Goal: Task Accomplishment & Management: Manage account settings

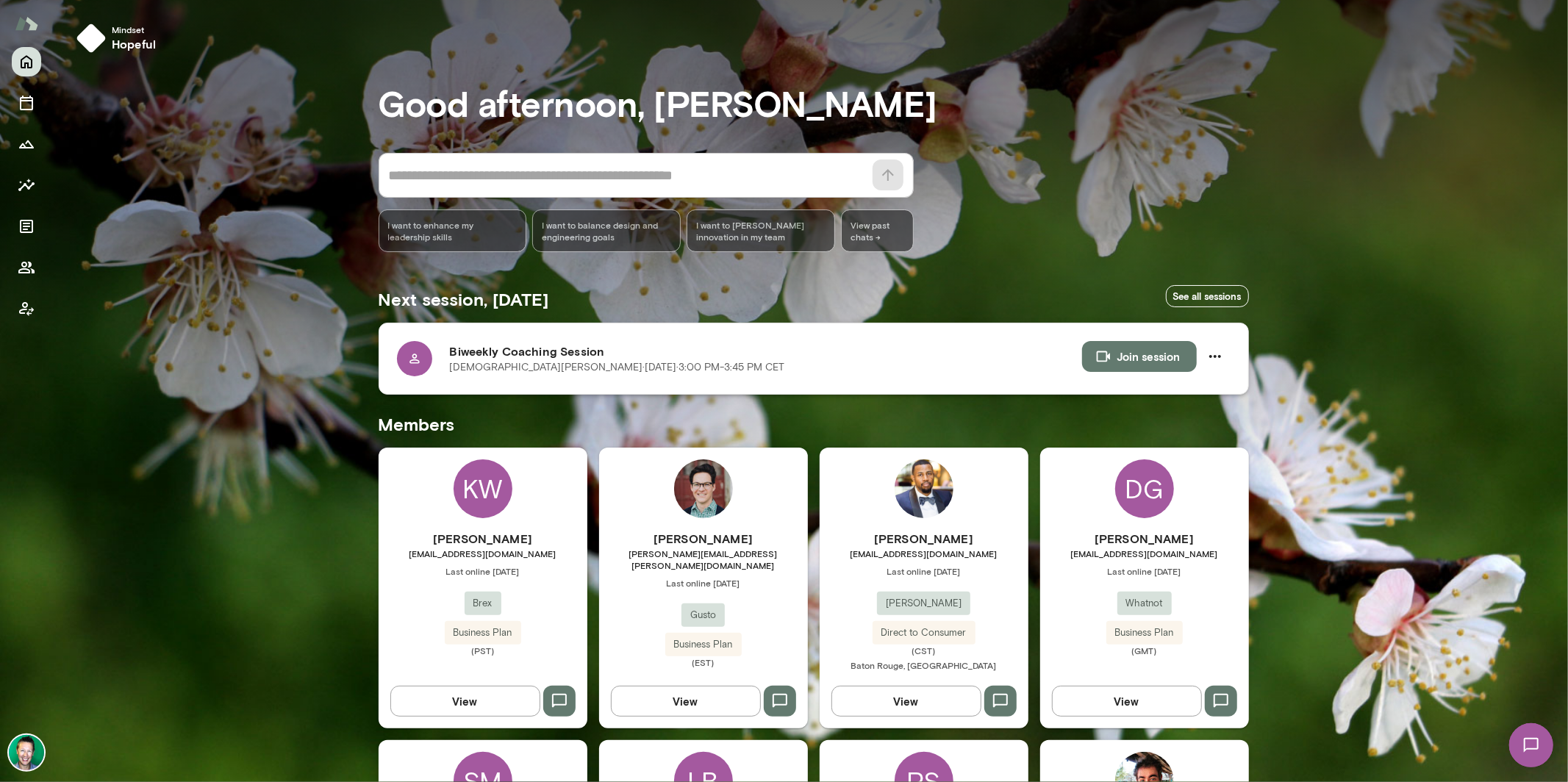
click at [408, 361] on icon at bounding box center [415, 359] width 15 height 15
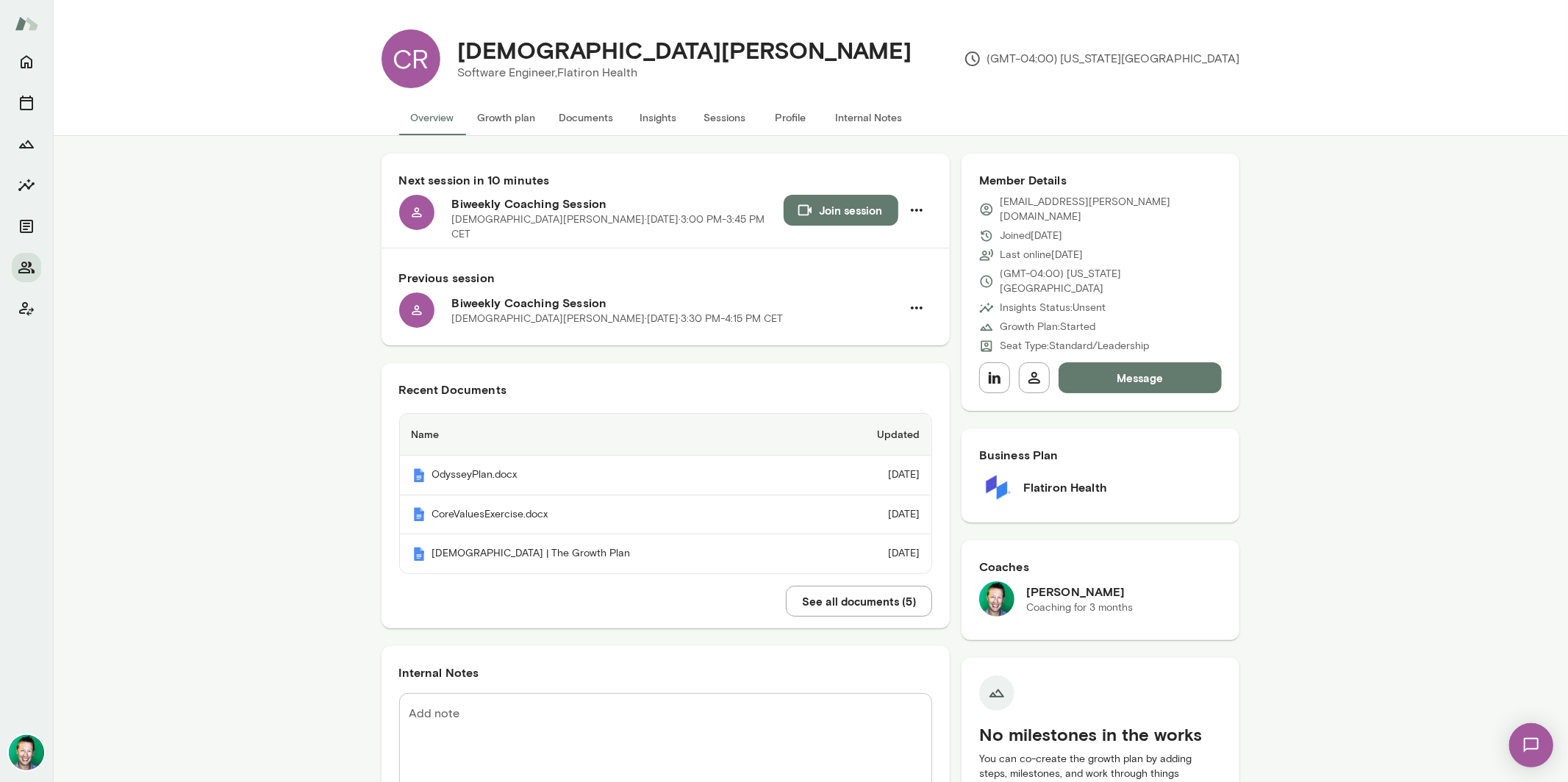
click at [521, 117] on button "Growth plan" at bounding box center [507, 117] width 82 height 35
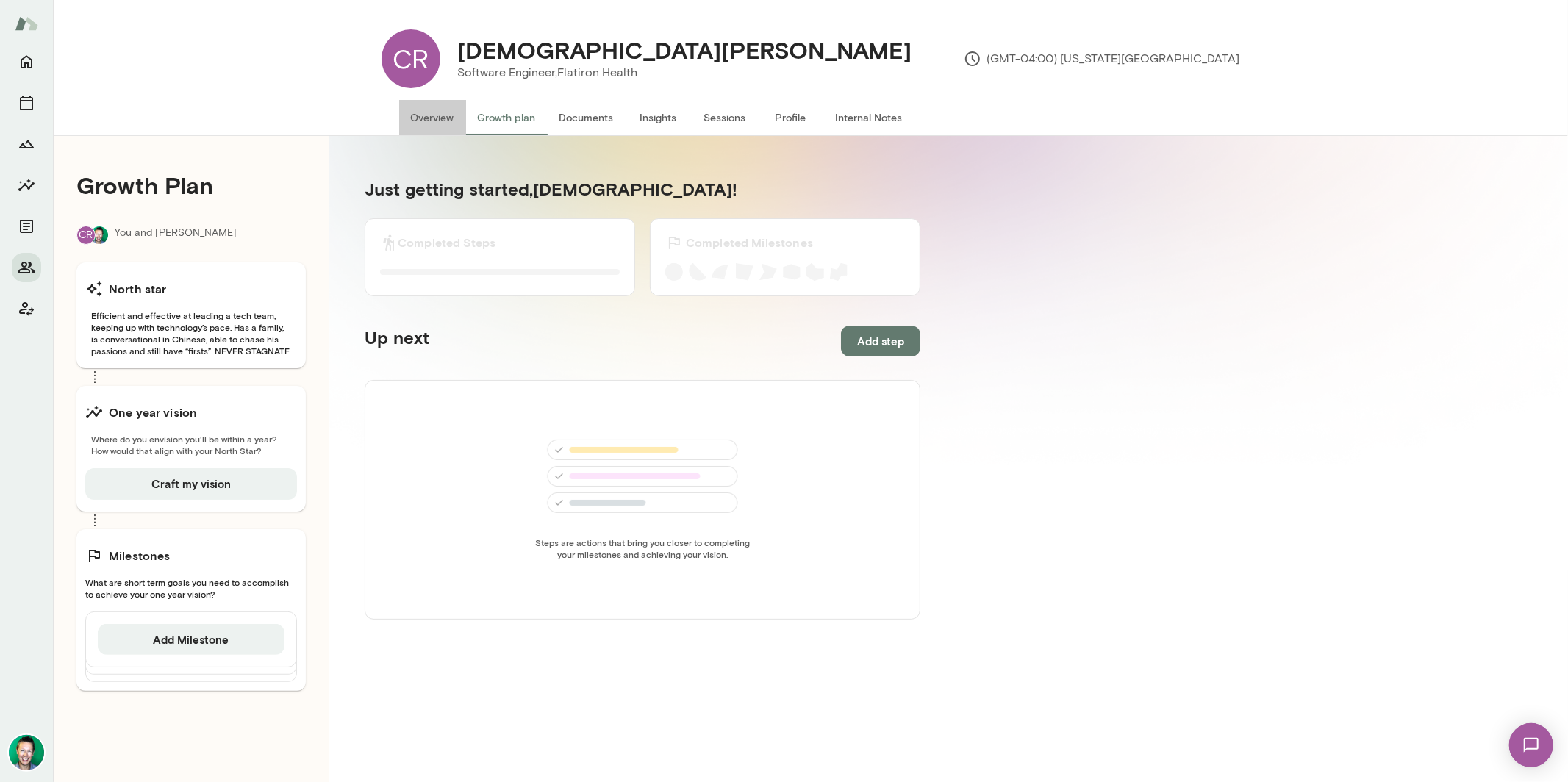
click at [420, 118] on button "Overview" at bounding box center [432, 117] width 67 height 35
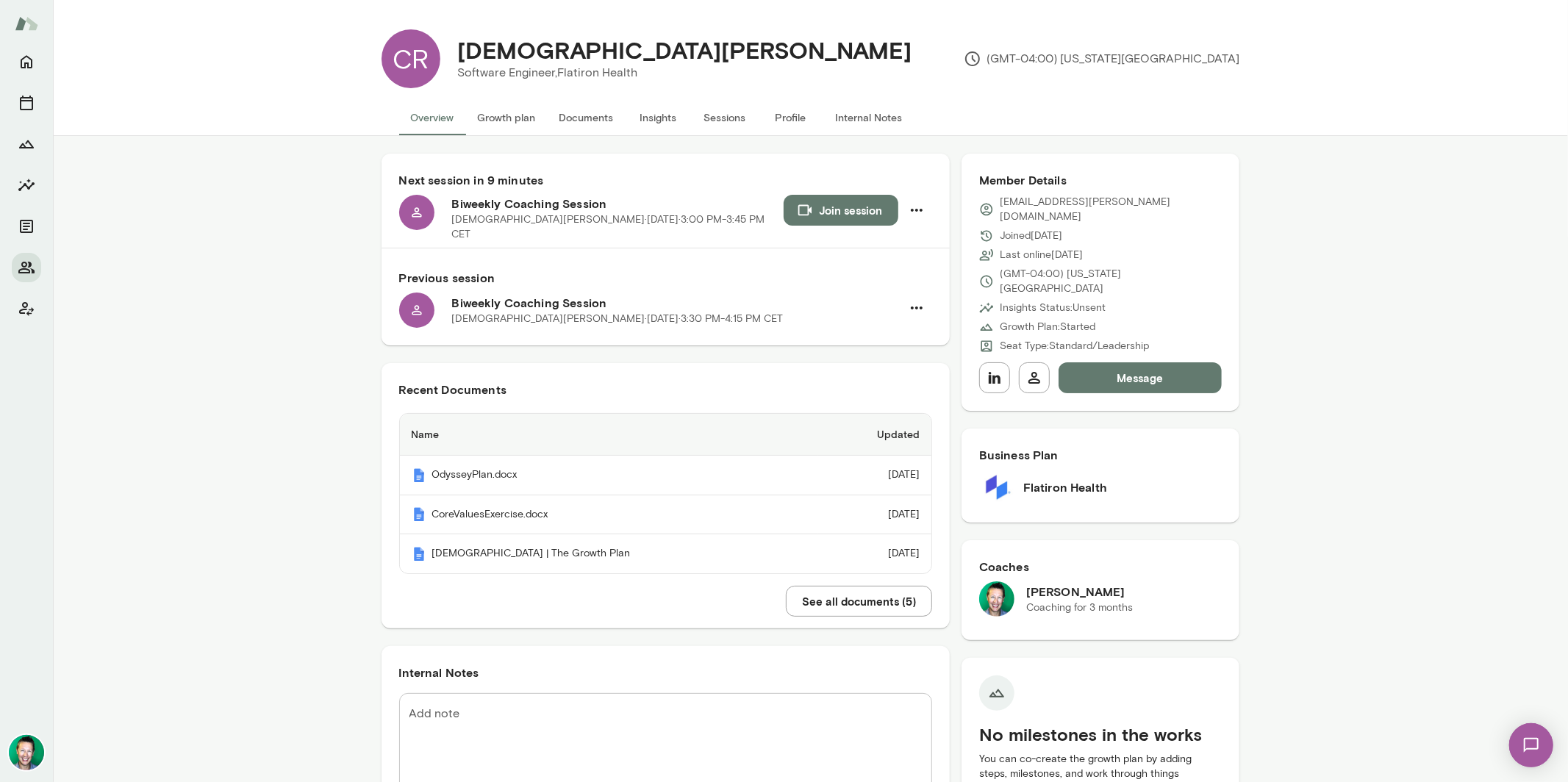
click at [515, 118] on button "Growth plan" at bounding box center [507, 117] width 82 height 35
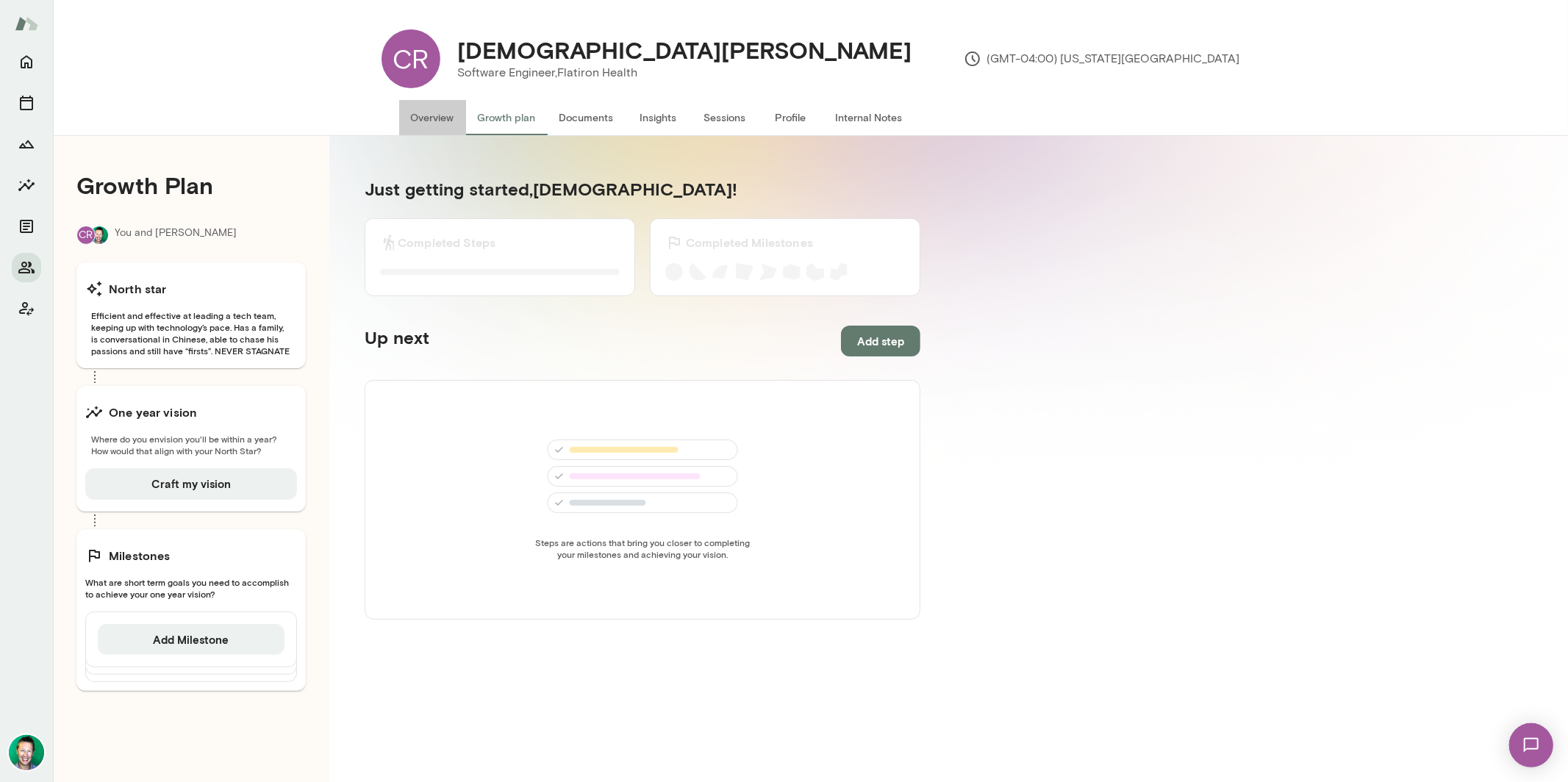
click at [423, 119] on button "Overview" at bounding box center [432, 117] width 67 height 35
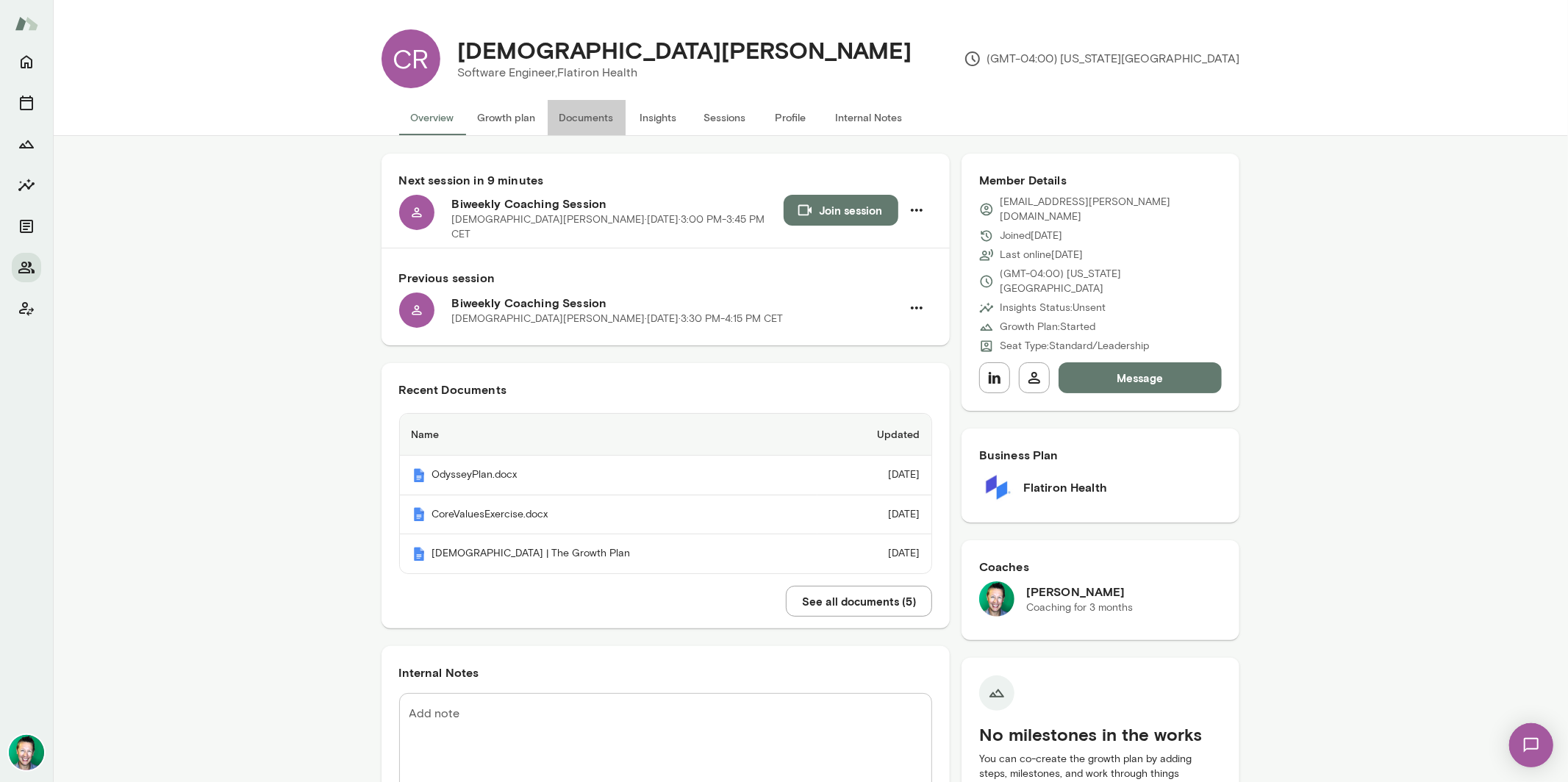
click at [582, 111] on button "Documents" at bounding box center [587, 117] width 78 height 35
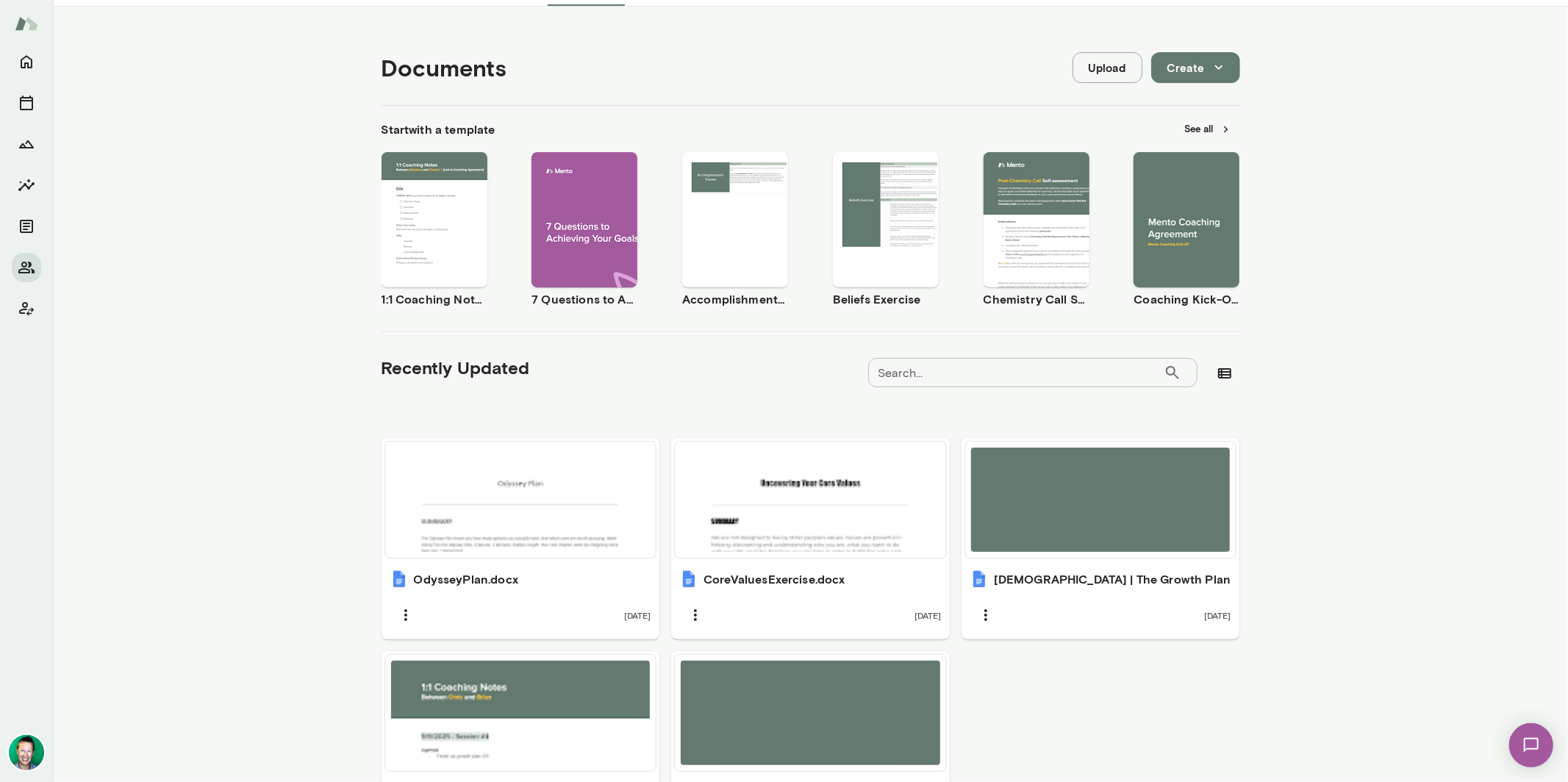
scroll to position [270, 0]
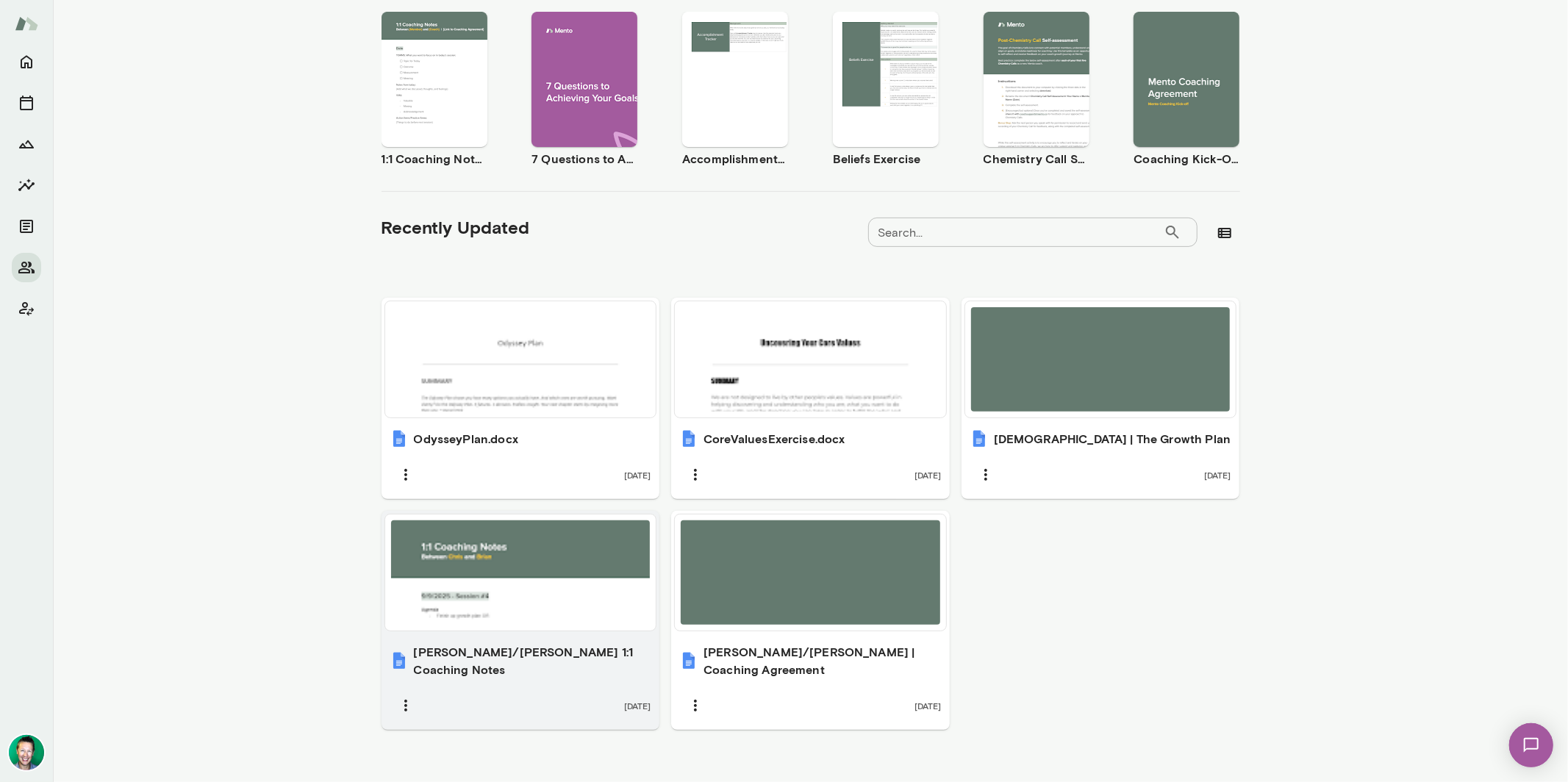
click at [502, 581] on div at bounding box center [520, 573] width 260 height 104
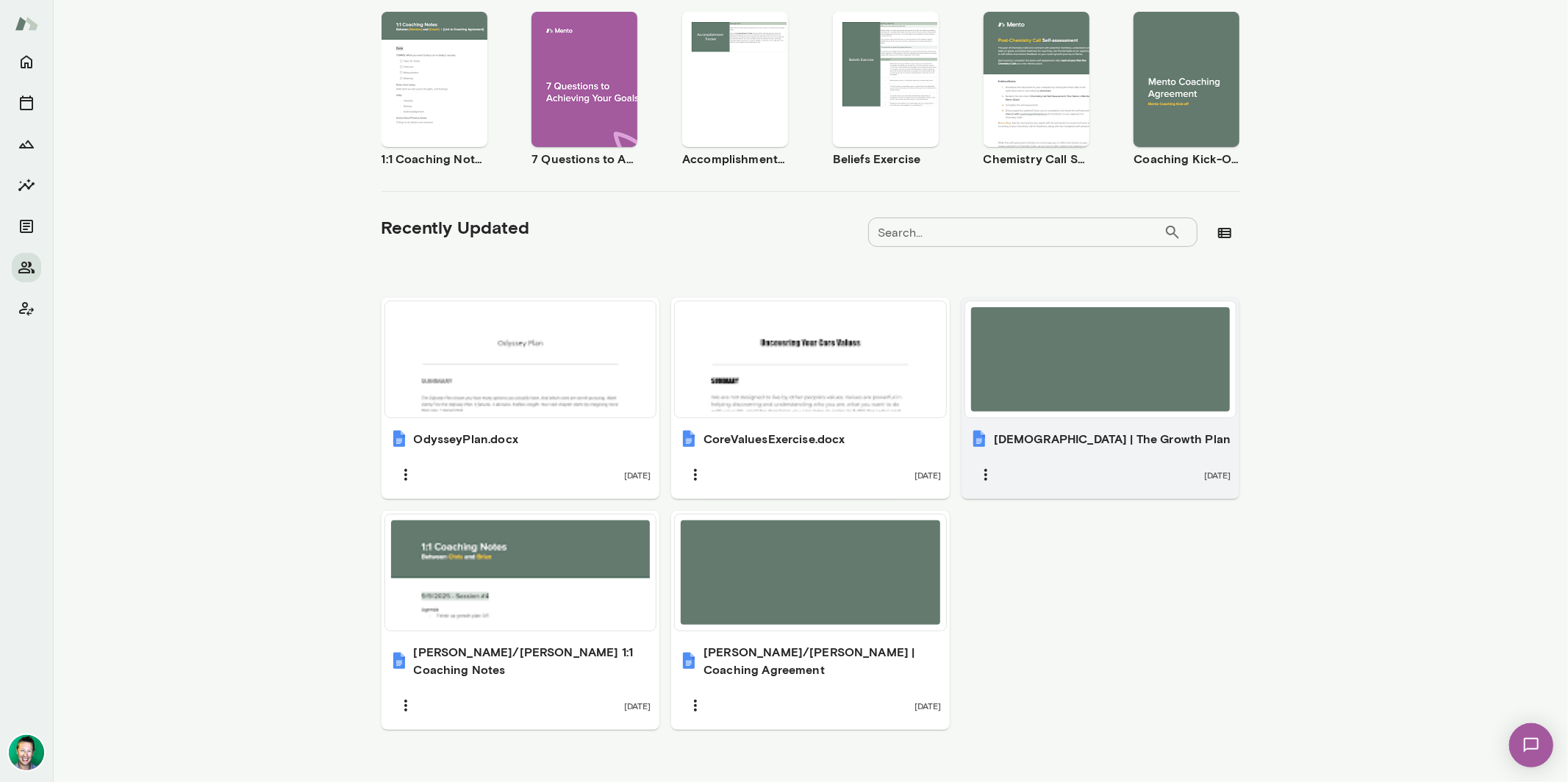
click at [1065, 373] on div at bounding box center [1101, 359] width 260 height 104
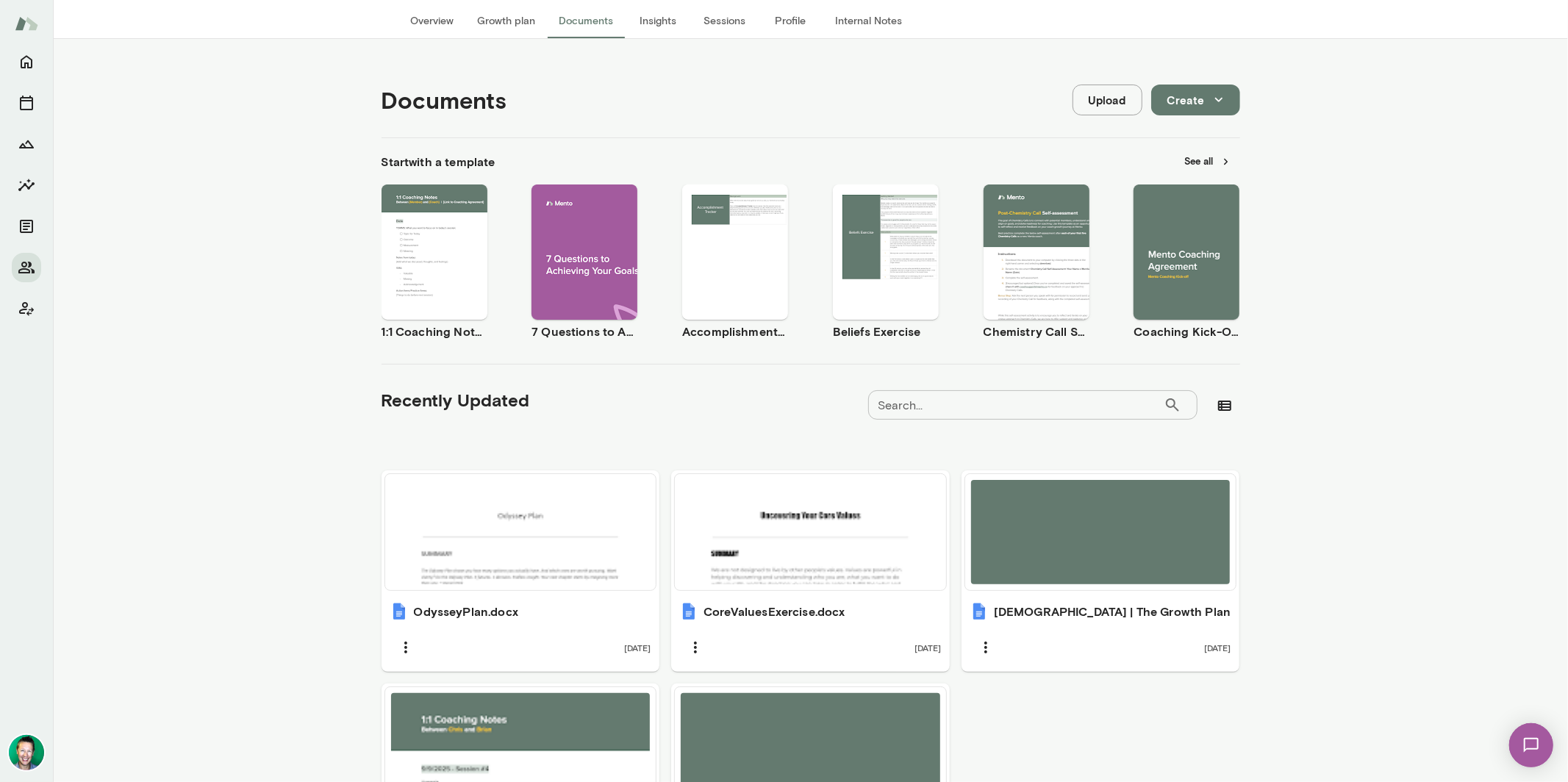
scroll to position [0, 0]
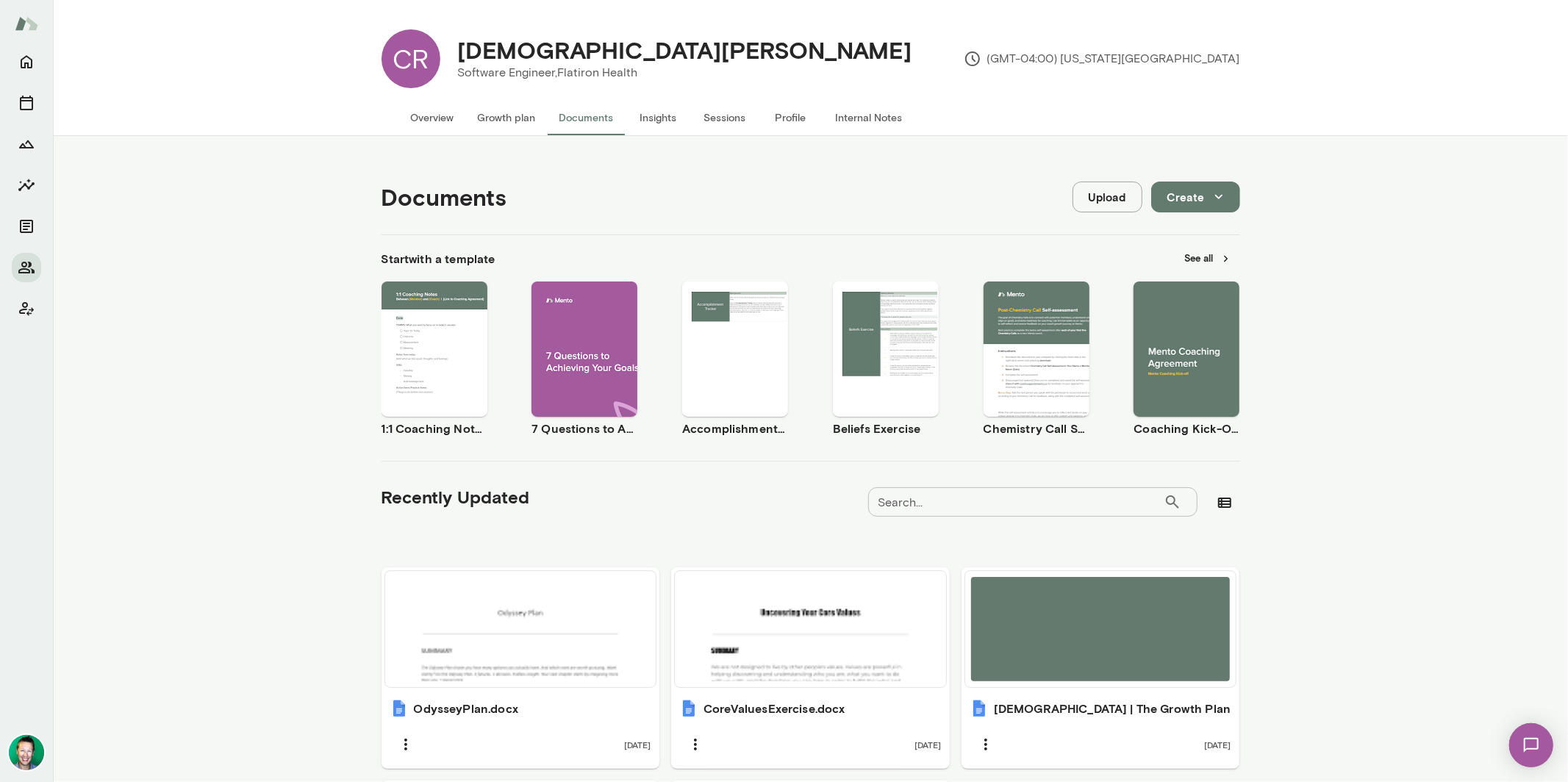
click at [449, 111] on button "Overview" at bounding box center [432, 117] width 67 height 35
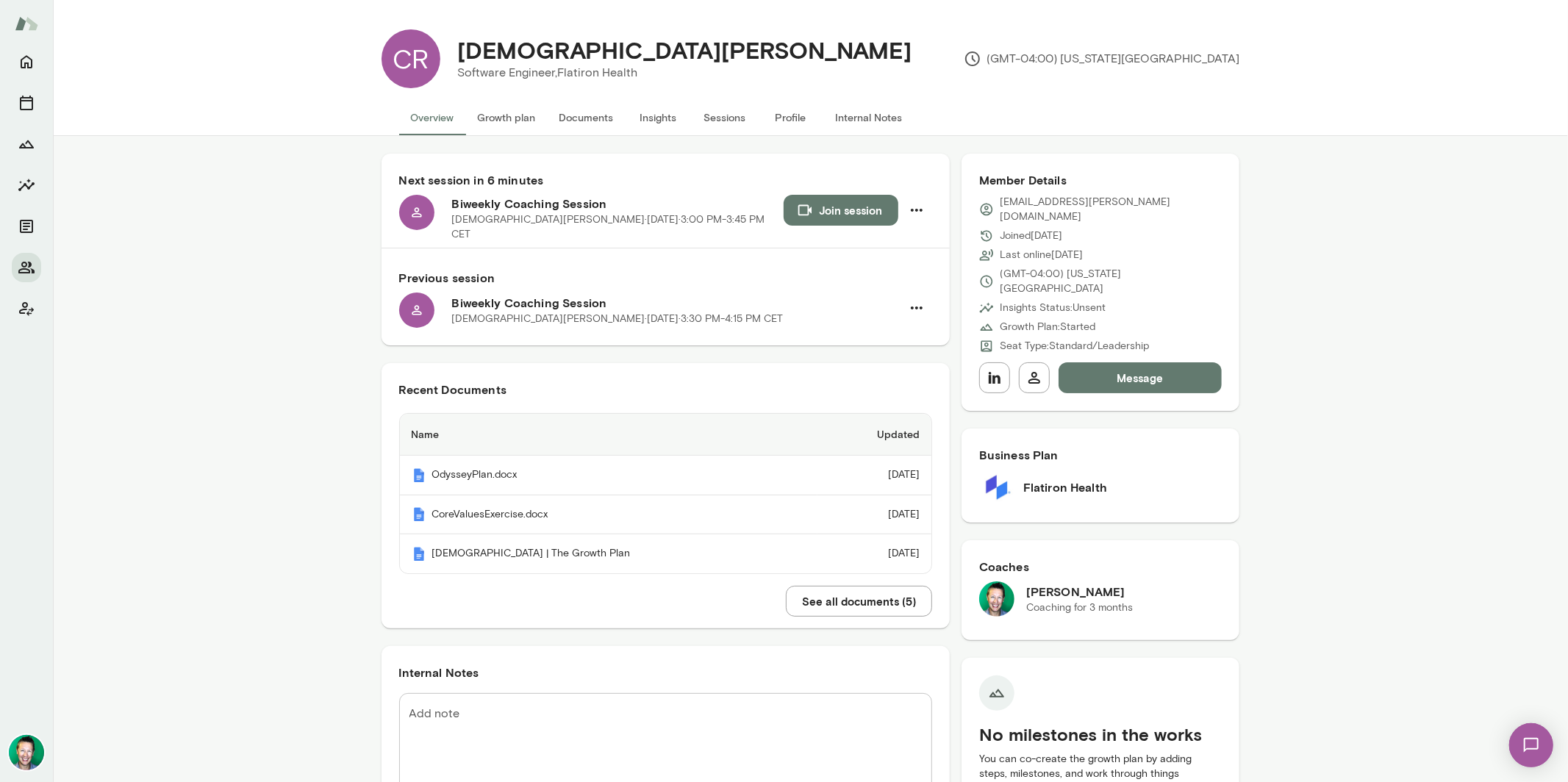
click at [700, 118] on button "Sessions" at bounding box center [725, 117] width 66 height 35
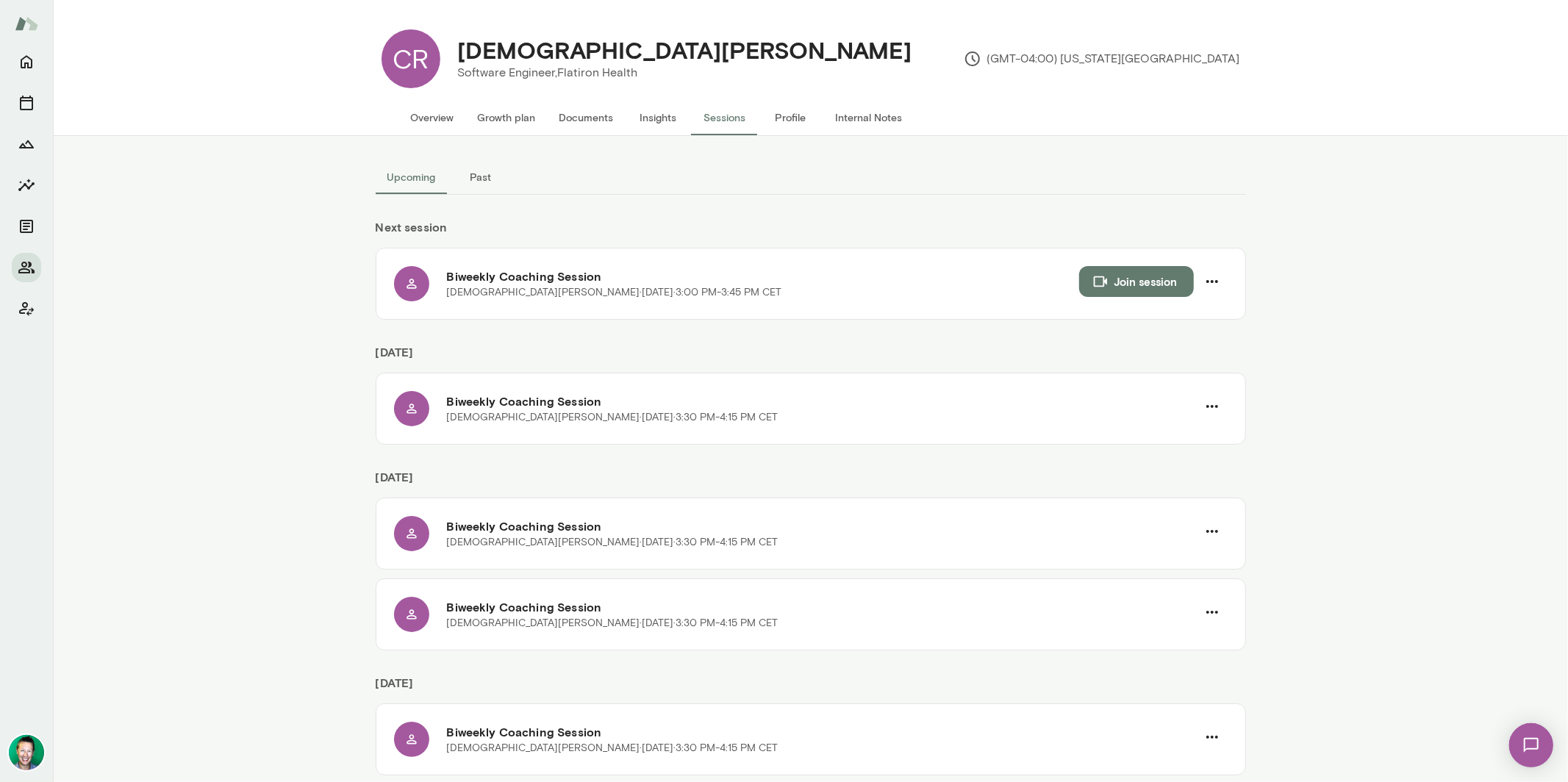
click at [436, 109] on button "Overview" at bounding box center [432, 117] width 67 height 35
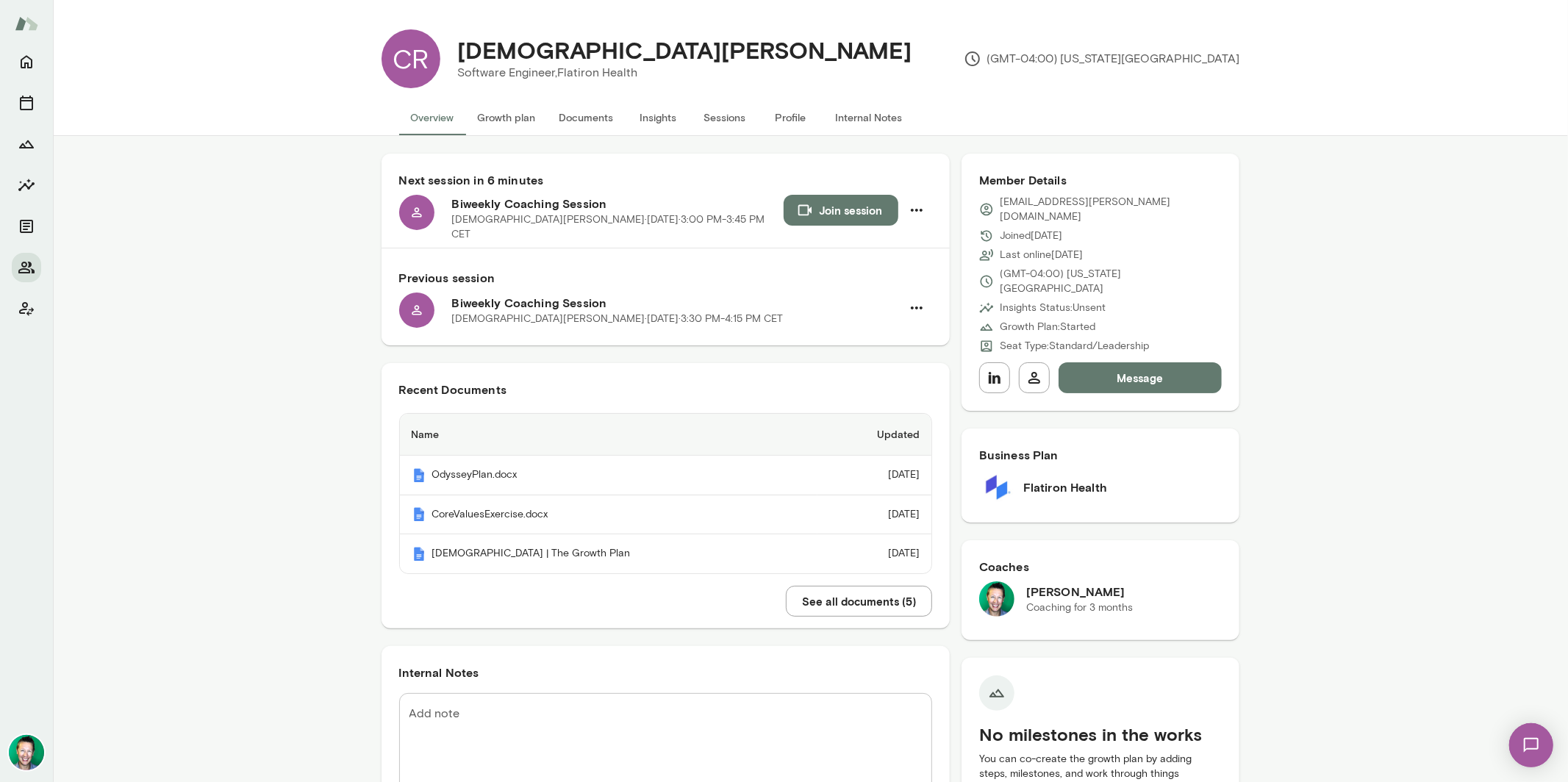
click at [484, 118] on button "Growth plan" at bounding box center [507, 117] width 82 height 35
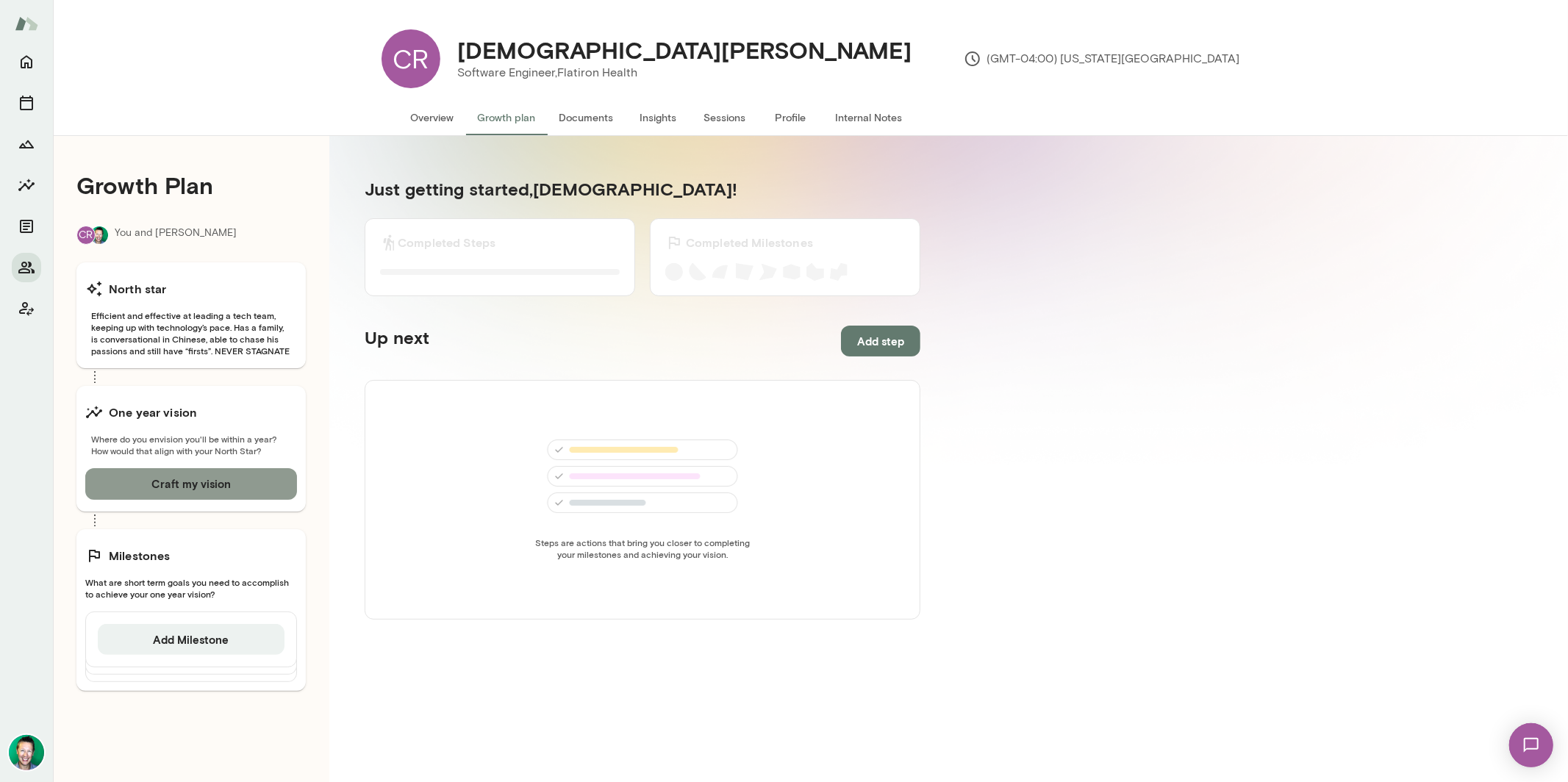
click at [190, 486] on button "Craft my vision" at bounding box center [191, 483] width 211 height 31
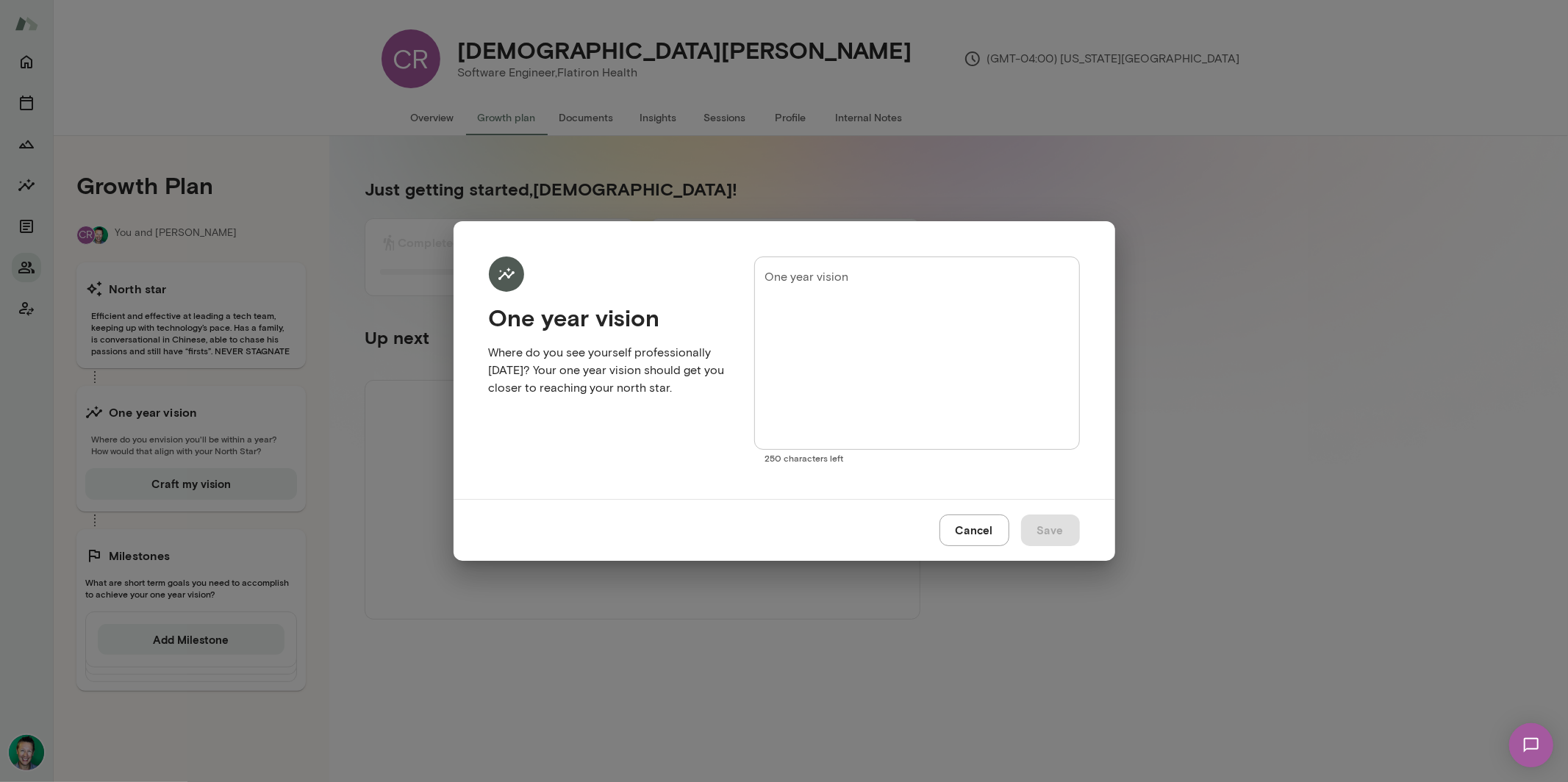
click at [879, 288] on textarea "One year vision" at bounding box center [916, 354] width 304 height 169
paste textarea "**********"
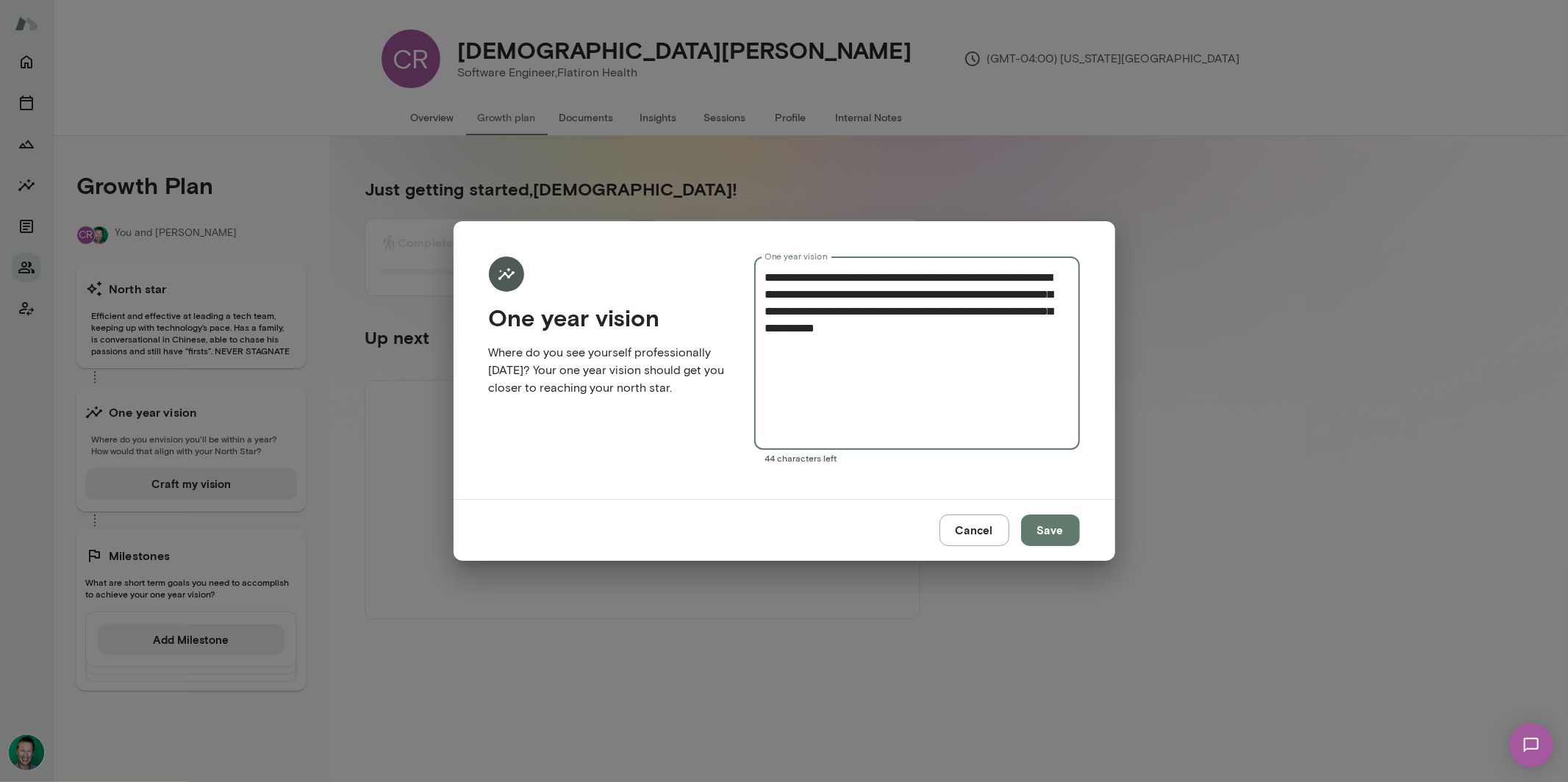
type textarea "**********"
click at [1048, 534] on button "Save" at bounding box center [1050, 530] width 59 height 31
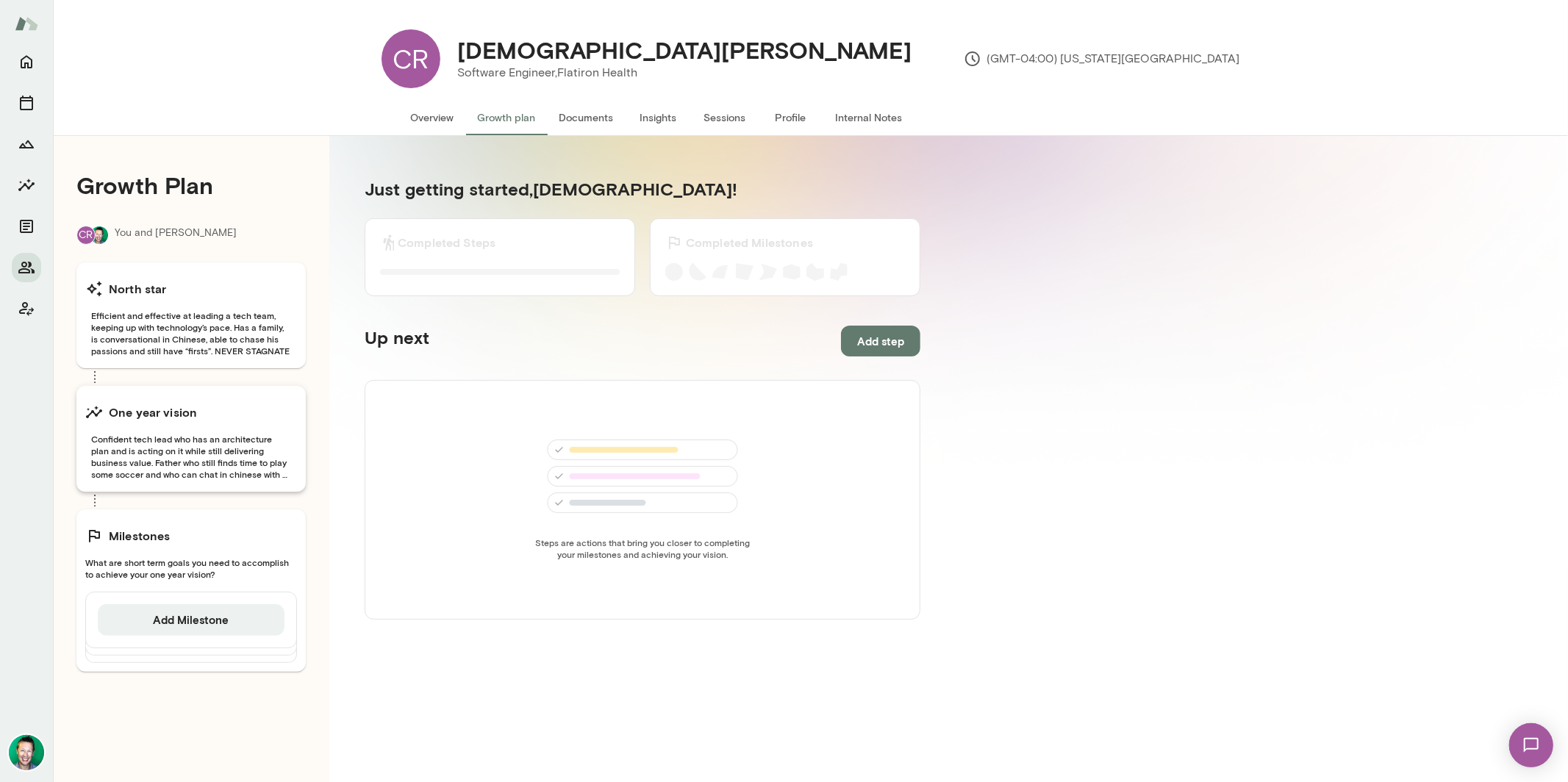
click at [206, 447] on span "Confident tech lead who has an architecture plan and is acting on it while stil…" at bounding box center [191, 457] width 211 height 47
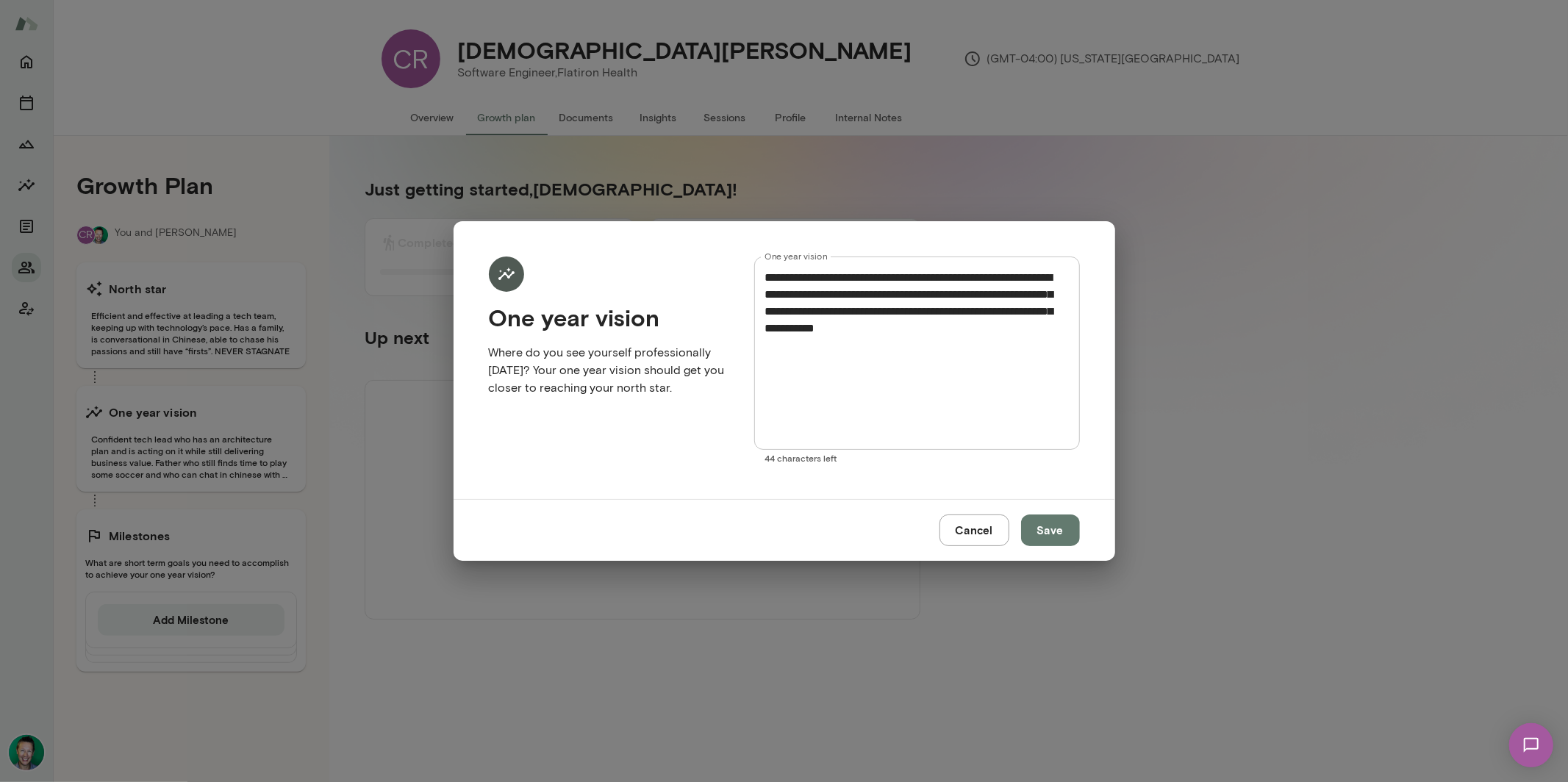
drag, startPoint x: 978, startPoint y: 524, endPoint x: 970, endPoint y: 523, distance: 8.1
click at [977, 525] on button "Cancel" at bounding box center [975, 530] width 70 height 31
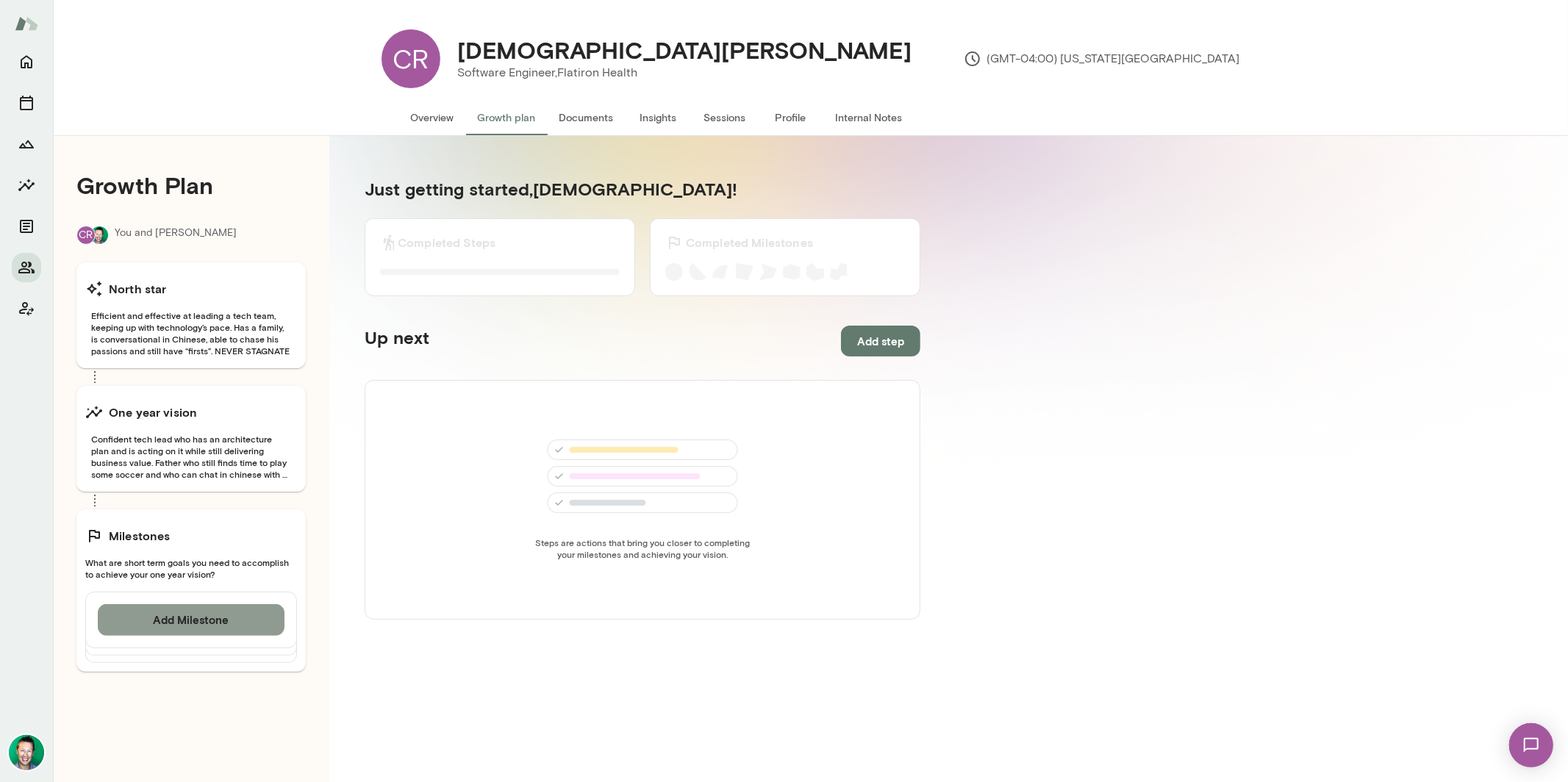
click at [185, 628] on button "Add Milestone" at bounding box center [191, 619] width 187 height 31
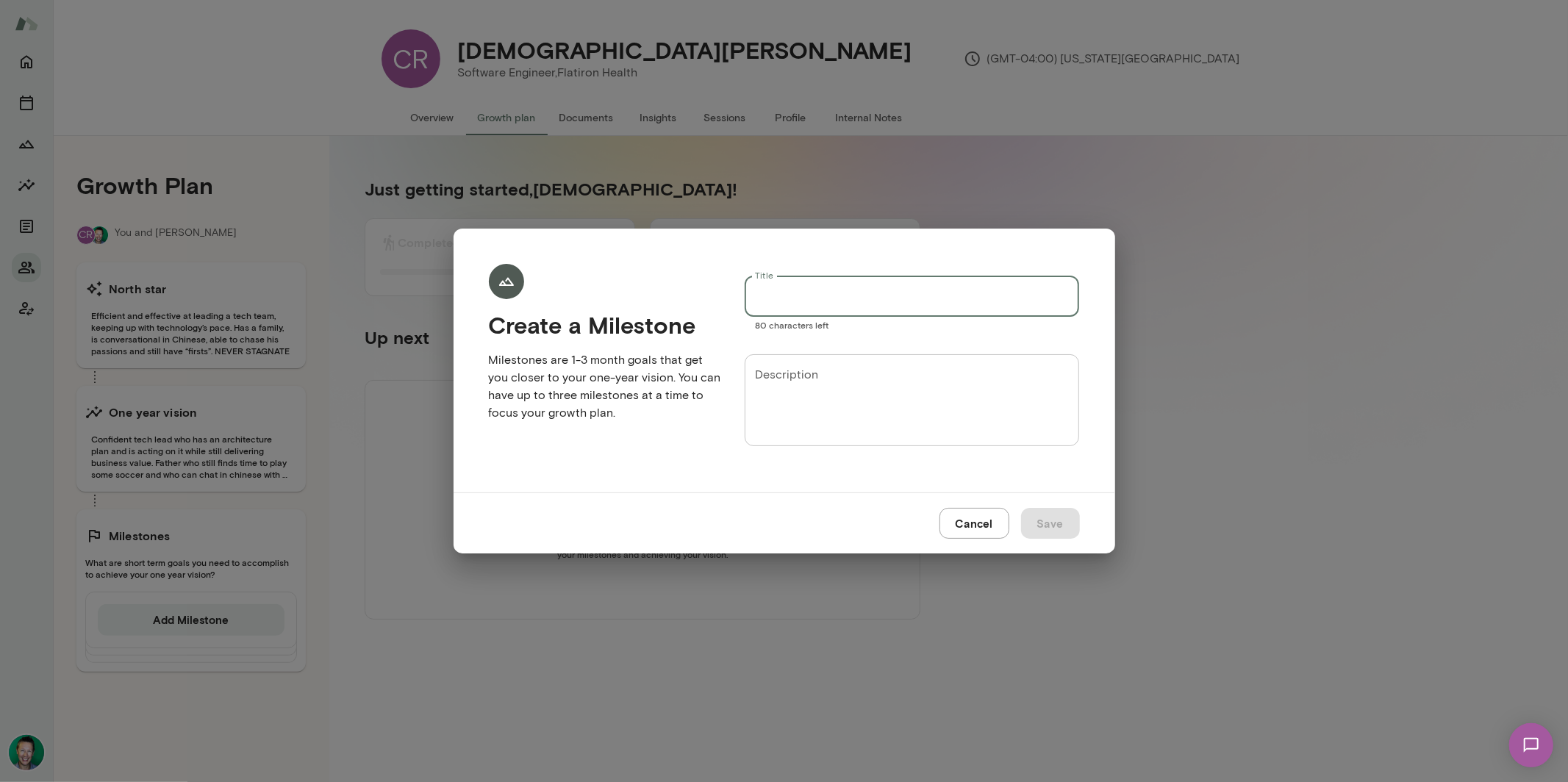
click at [837, 301] on input "Title" at bounding box center [912, 296] width 336 height 41
paste input "**********"
type input "**********"
click at [818, 394] on textarea "Description" at bounding box center [912, 400] width 315 height 67
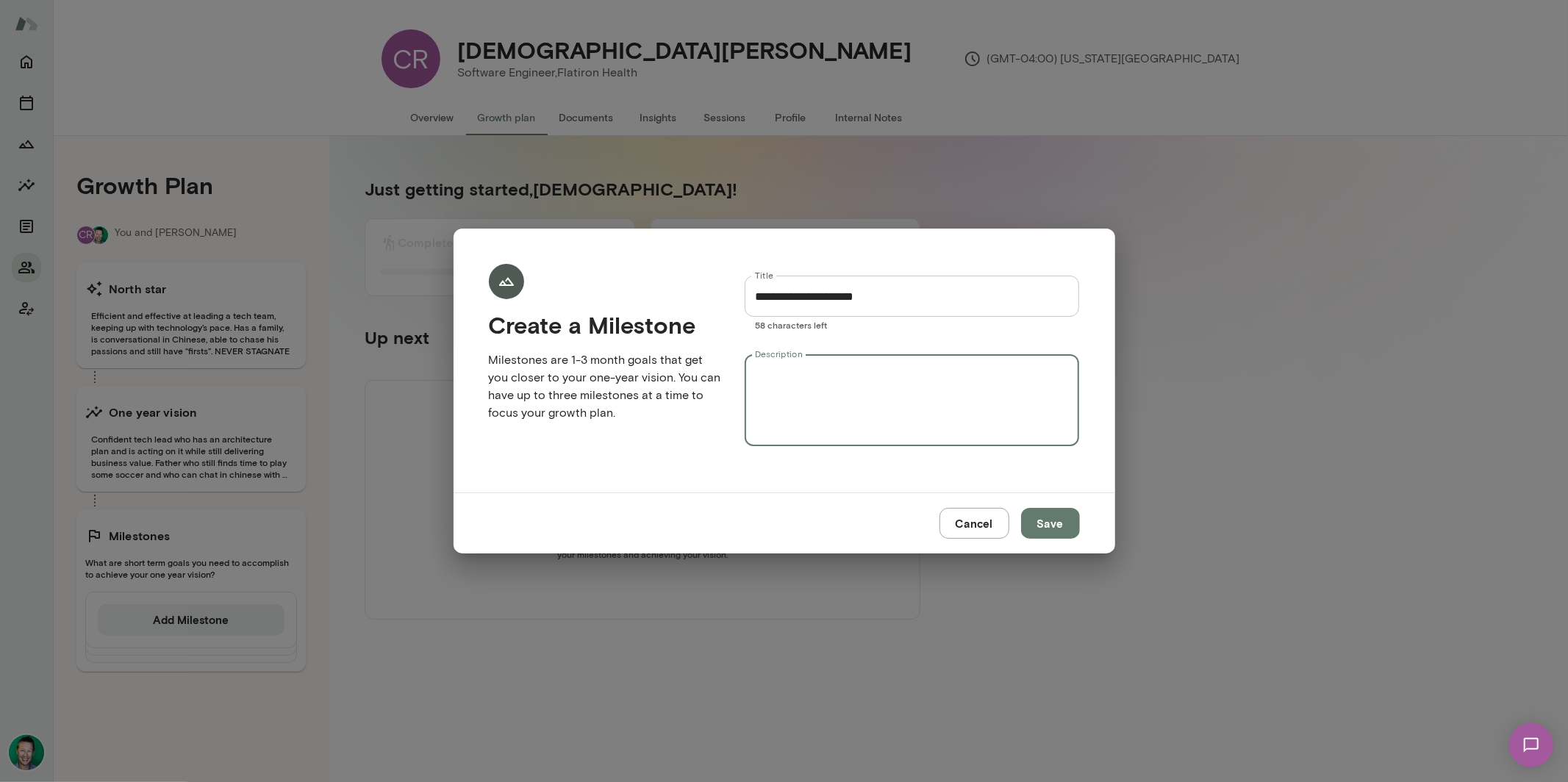
paste textarea "**********"
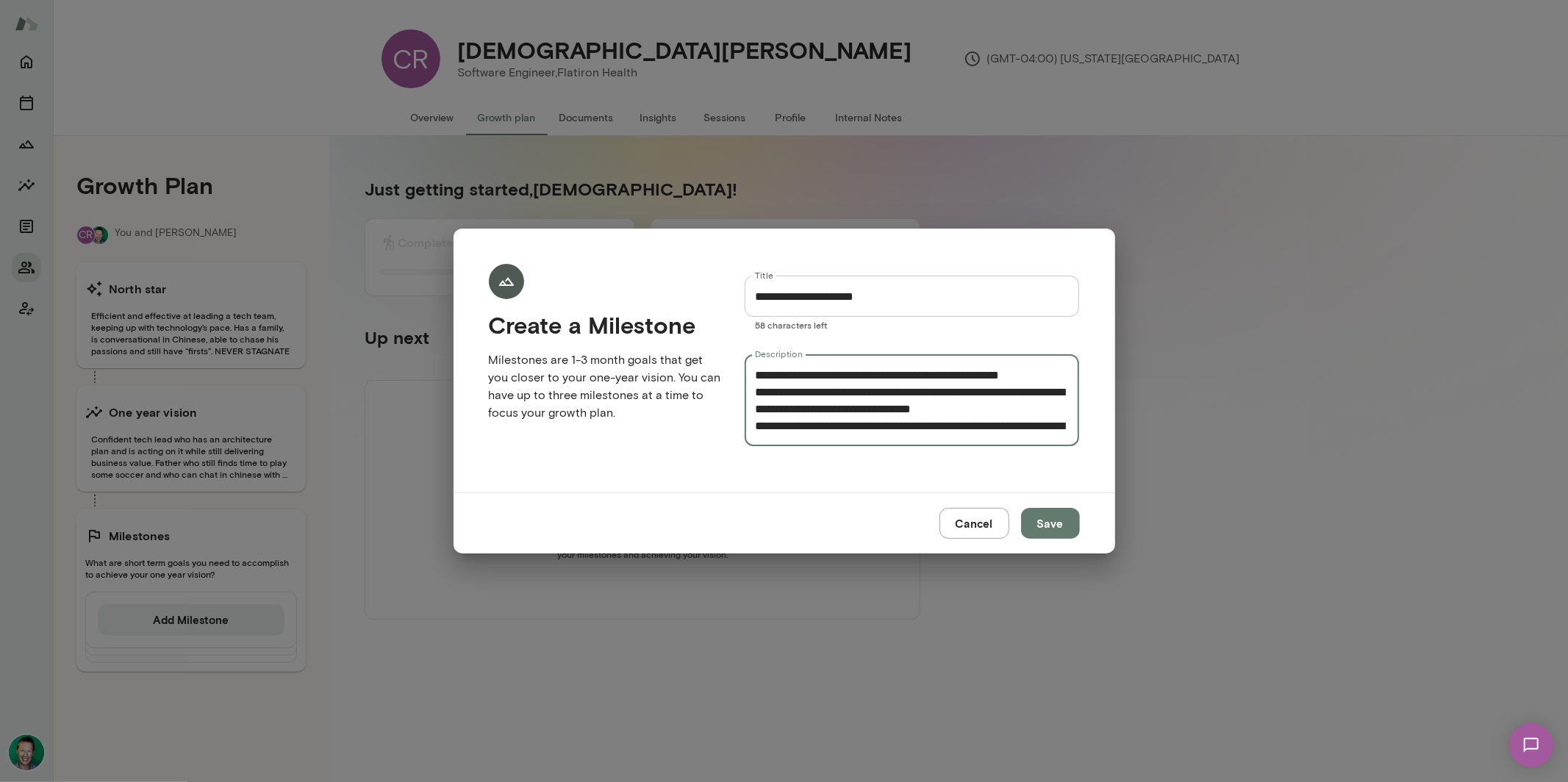
scroll to position [151, 0]
type textarea "**********"
click at [1046, 516] on button "Save" at bounding box center [1050, 523] width 59 height 31
